Goal: Task Accomplishment & Management: Use online tool/utility

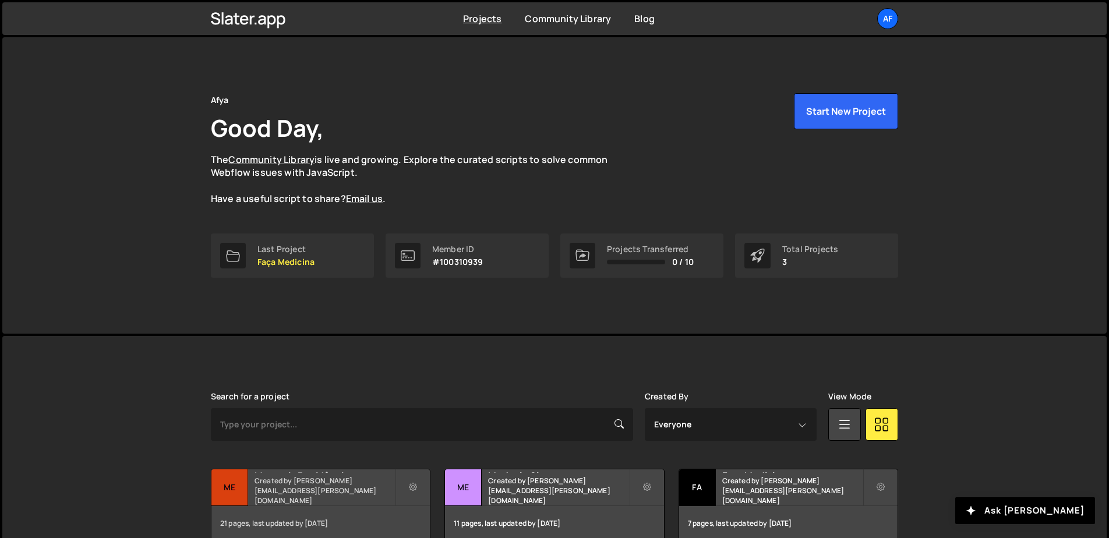
click at [345, 490] on small "Created by [PERSON_NAME][EMAIL_ADDRESS][PERSON_NAME][DOMAIN_NAME]" at bounding box center [325, 491] width 140 height 30
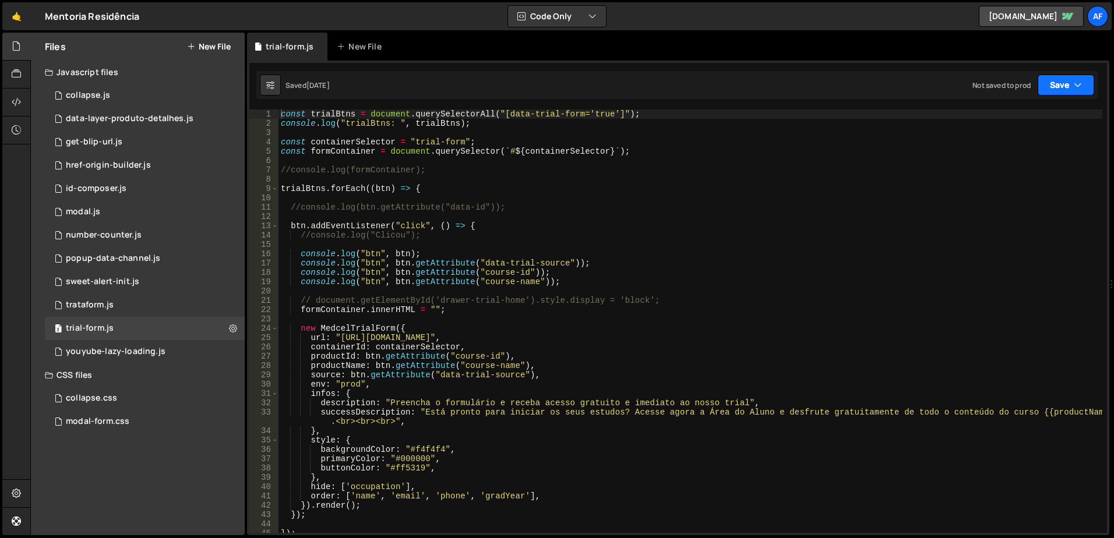
click at [1061, 84] on button "Save" at bounding box center [1065, 85] width 57 height 21
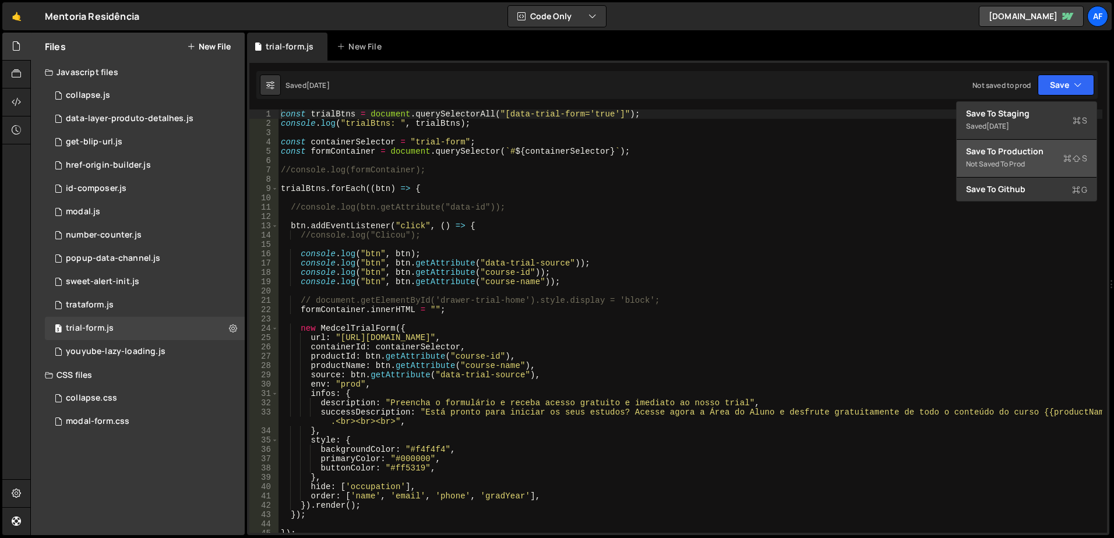
click at [1011, 155] on div "Save to Production S" at bounding box center [1026, 152] width 121 height 12
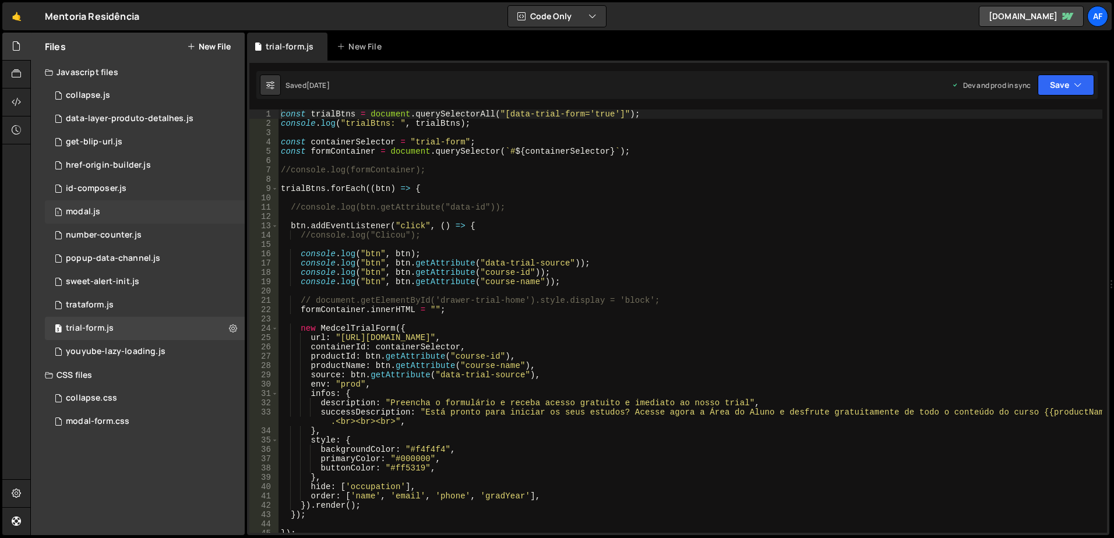
click at [100, 204] on div "1 modal.js 0" at bounding box center [145, 211] width 200 height 23
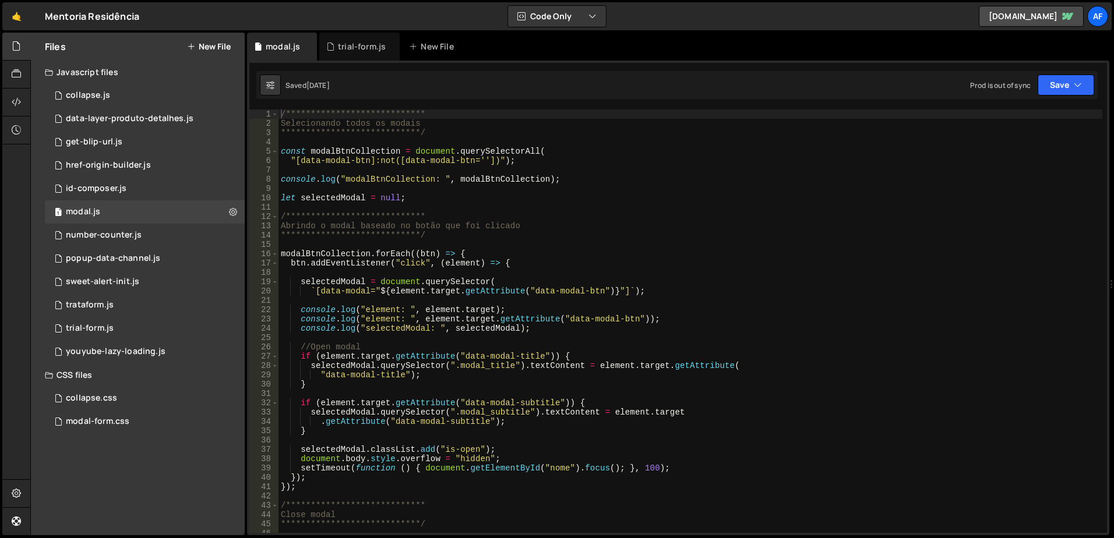
type textarea "if (element.target.getAttribute("data-modal-title")) {"
click at [302, 360] on div "**********" at bounding box center [690, 331] width 824 height 442
click at [1057, 86] on button "Save" at bounding box center [1065, 85] width 57 height 21
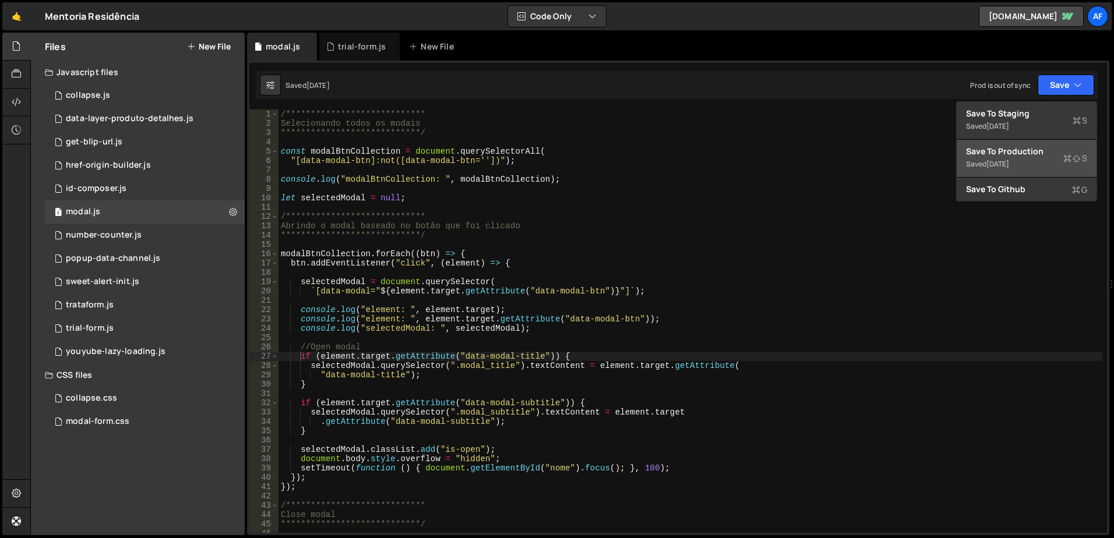
click at [1022, 156] on div "Save to Production S" at bounding box center [1026, 152] width 121 height 12
